Goal: Information Seeking & Learning: Compare options

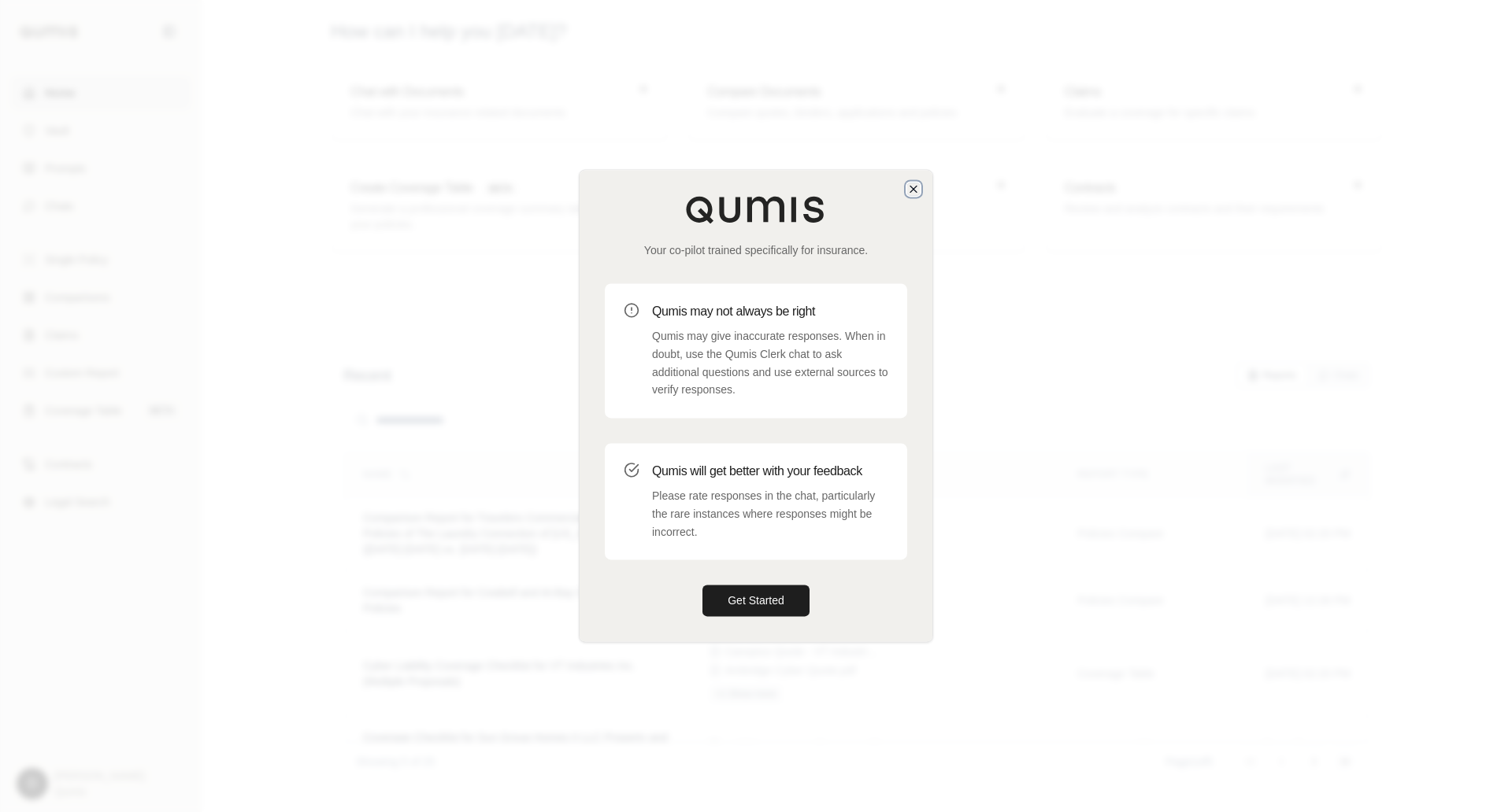
click at [912, 189] on icon "button" at bounding box center [912, 188] width 6 height 6
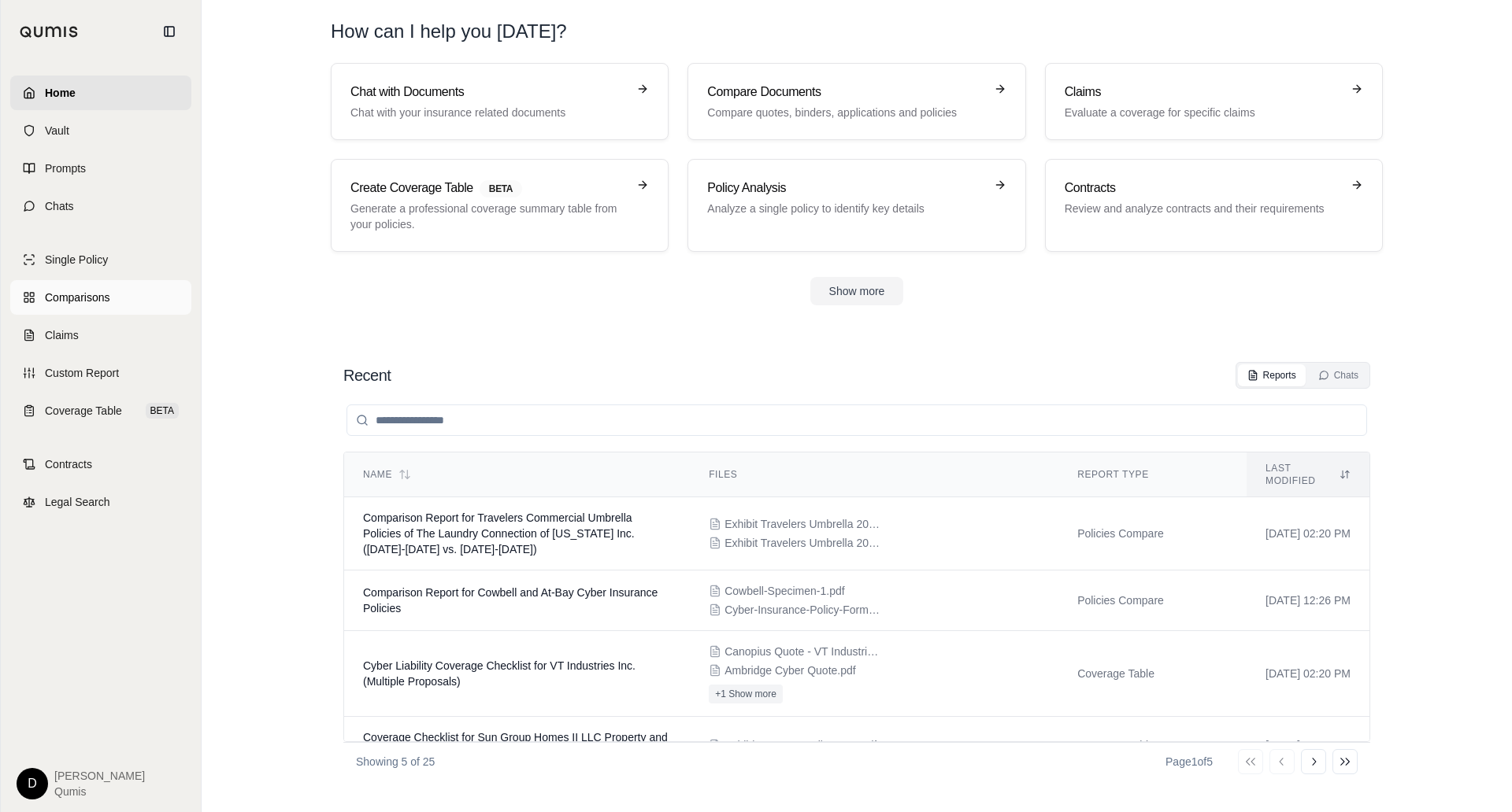
click at [93, 301] on span "Comparisons" at bounding box center [77, 298] width 65 height 16
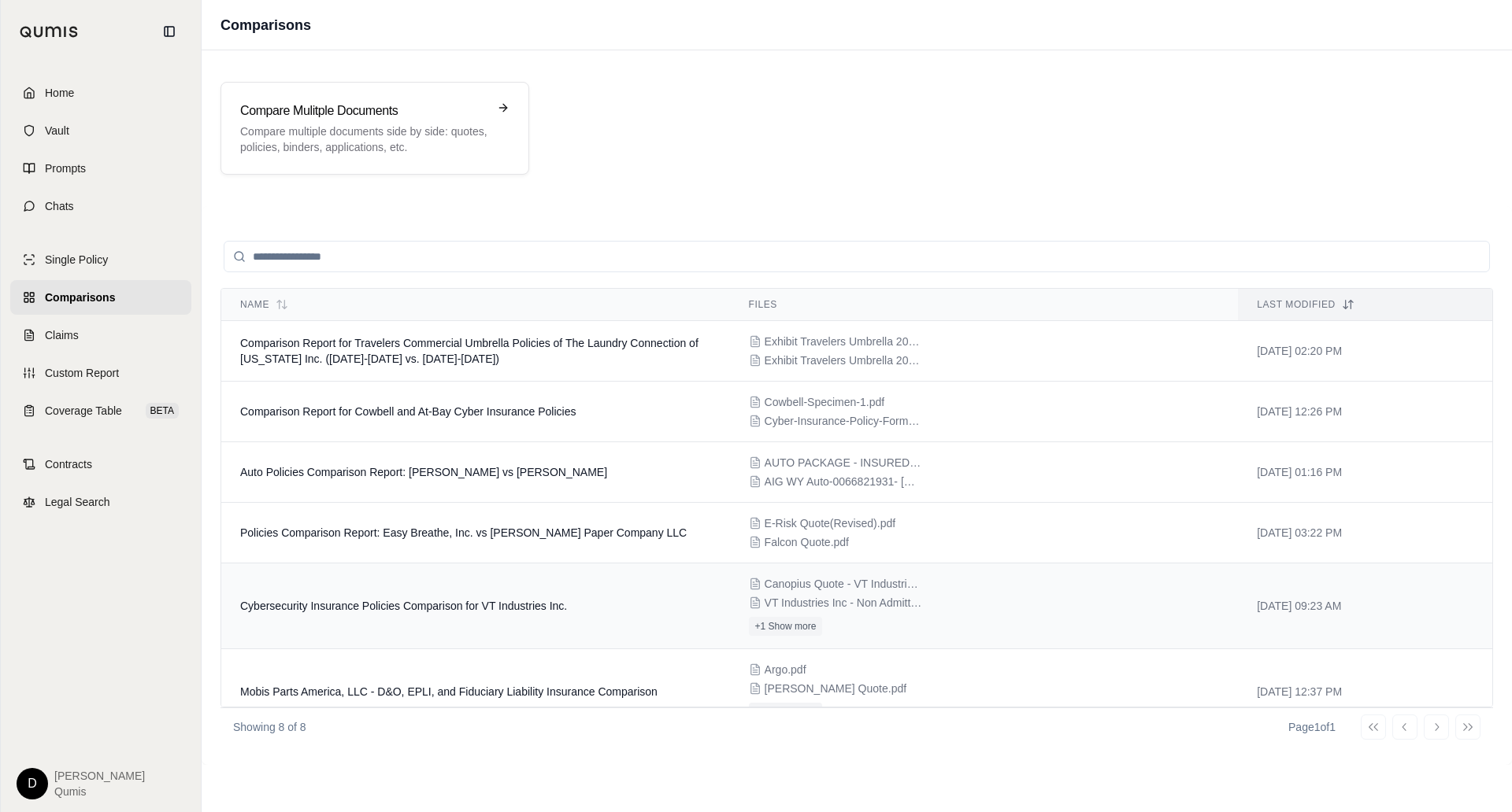
click at [445, 604] on span "Cybersecurity Insurance Policies Comparison for VT Industries Inc." at bounding box center [404, 605] width 327 height 13
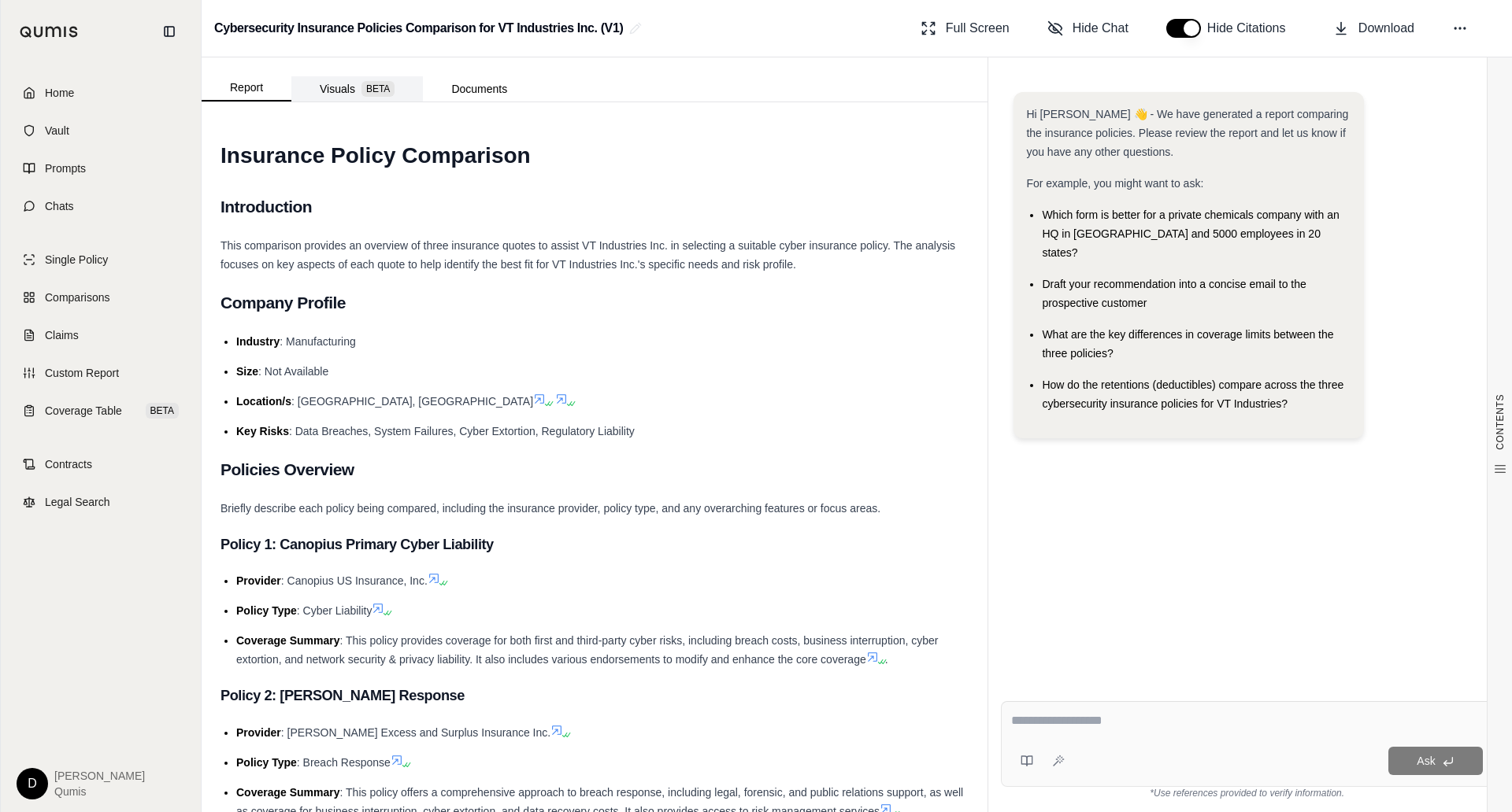
click at [370, 95] on button "Visuals BETA" at bounding box center [357, 89] width 131 height 25
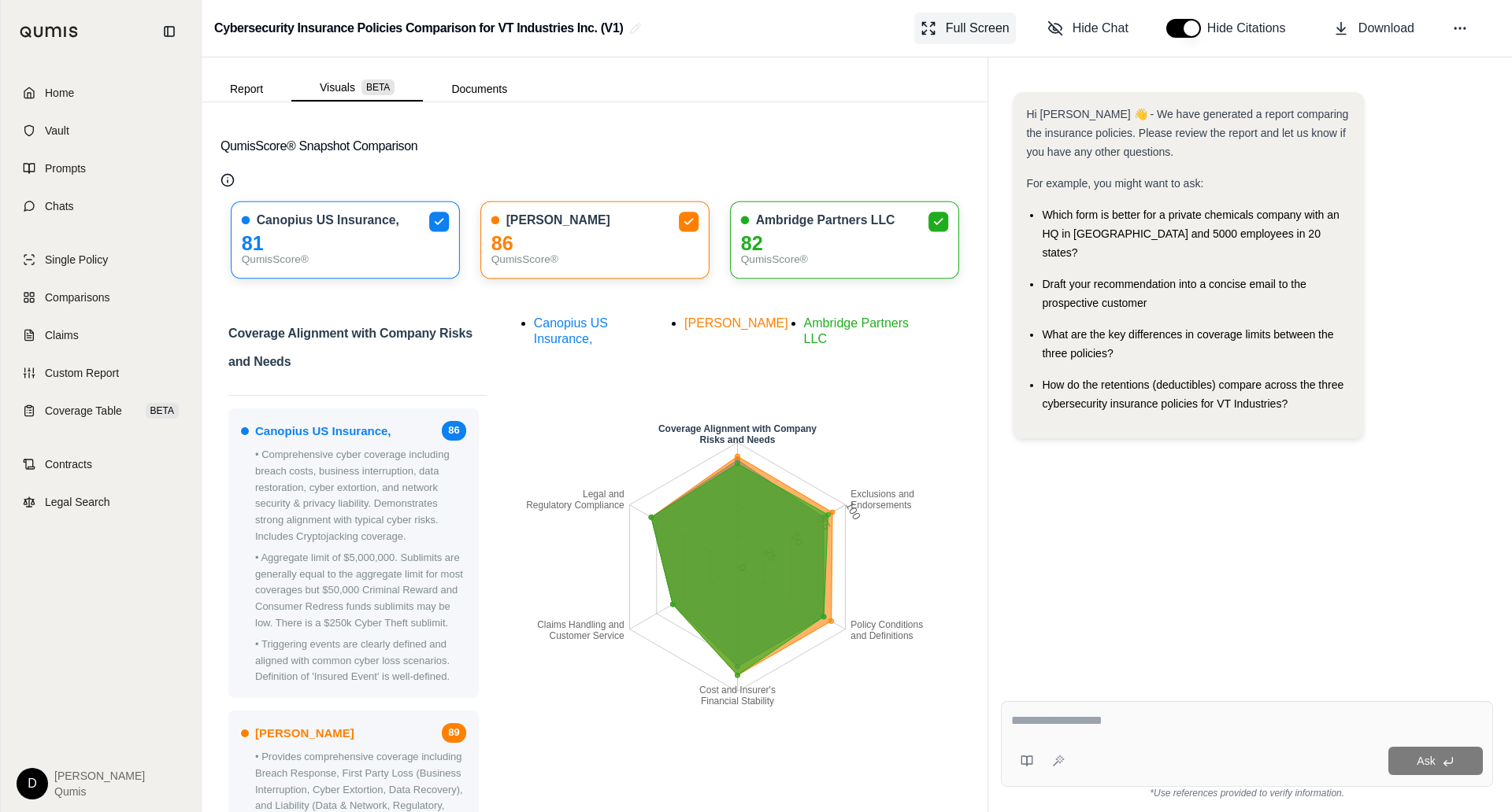
click at [952, 17] on button "Full Screen" at bounding box center [965, 28] width 102 height 31
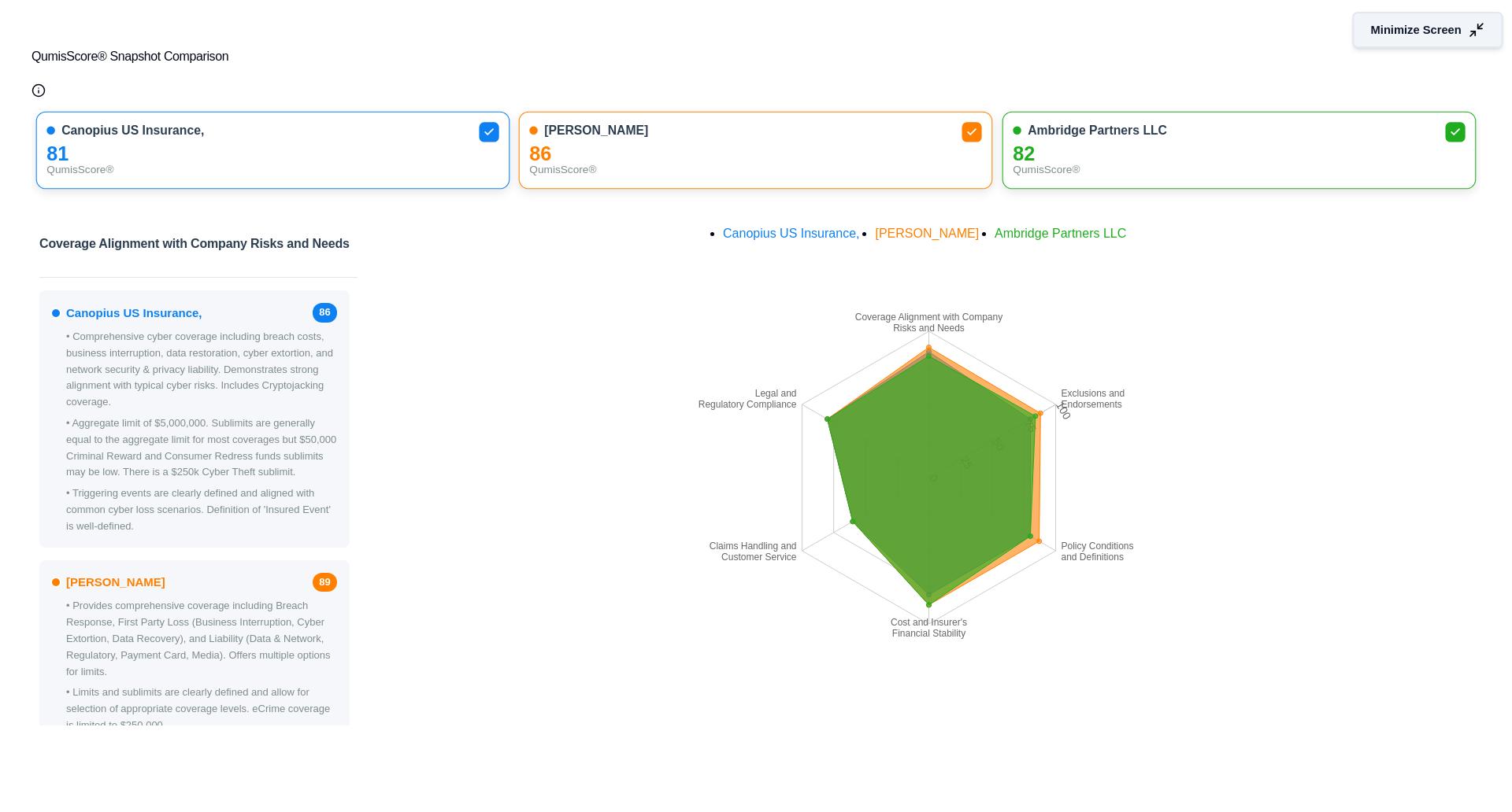
click at [1379, 40] on button "Minimize Screen" at bounding box center [1427, 29] width 151 height 36
